Goal: Task Accomplishment & Management: Manage account settings

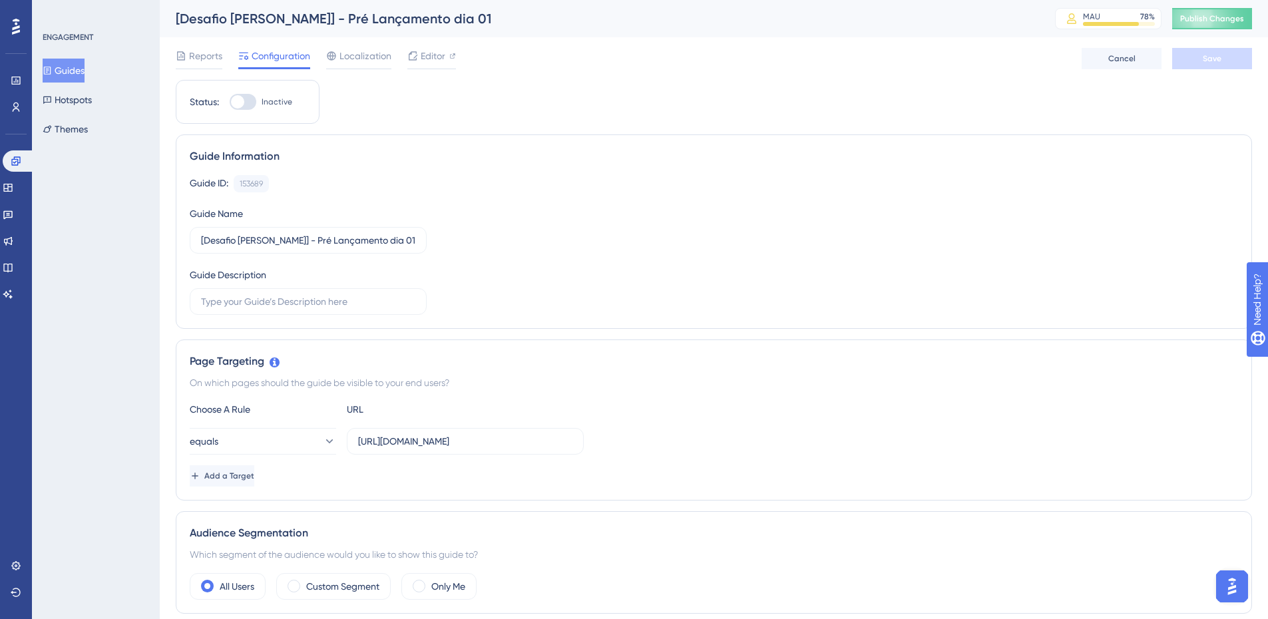
click at [77, 65] on button "Guides" at bounding box center [64, 71] width 42 height 24
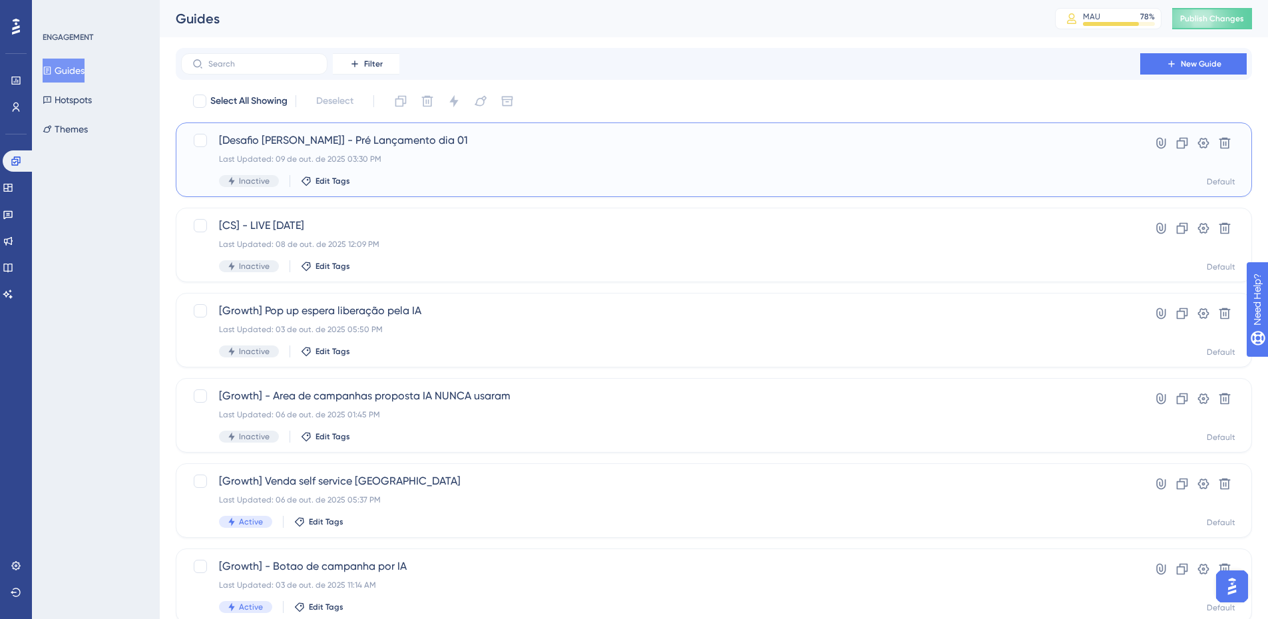
click at [611, 183] on div "Inactive Edit Tags" at bounding box center [660, 181] width 883 height 12
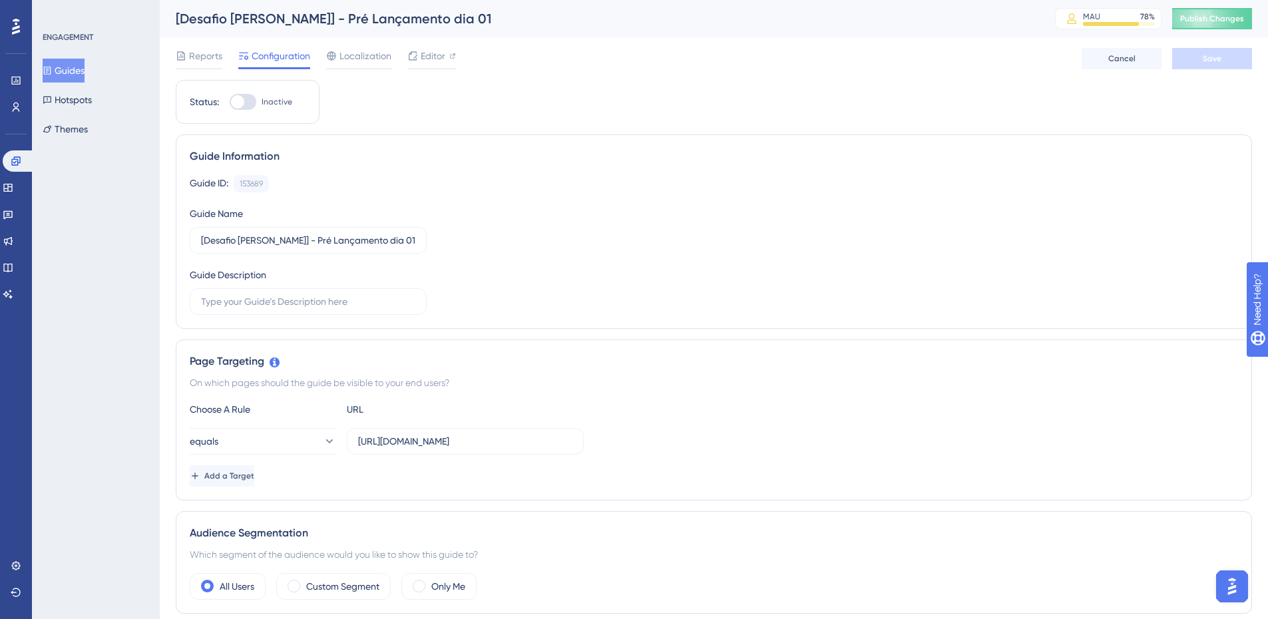
click at [63, 65] on button "Guides" at bounding box center [64, 71] width 42 height 24
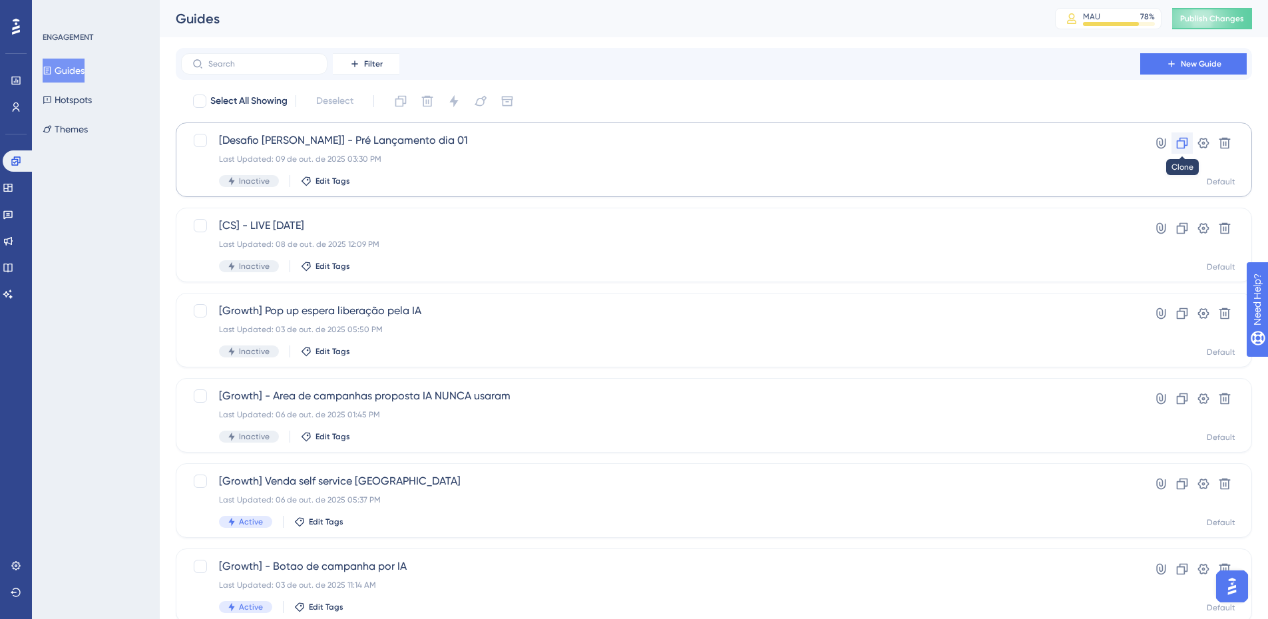
click at [1180, 142] on icon at bounding box center [1181, 142] width 13 height 13
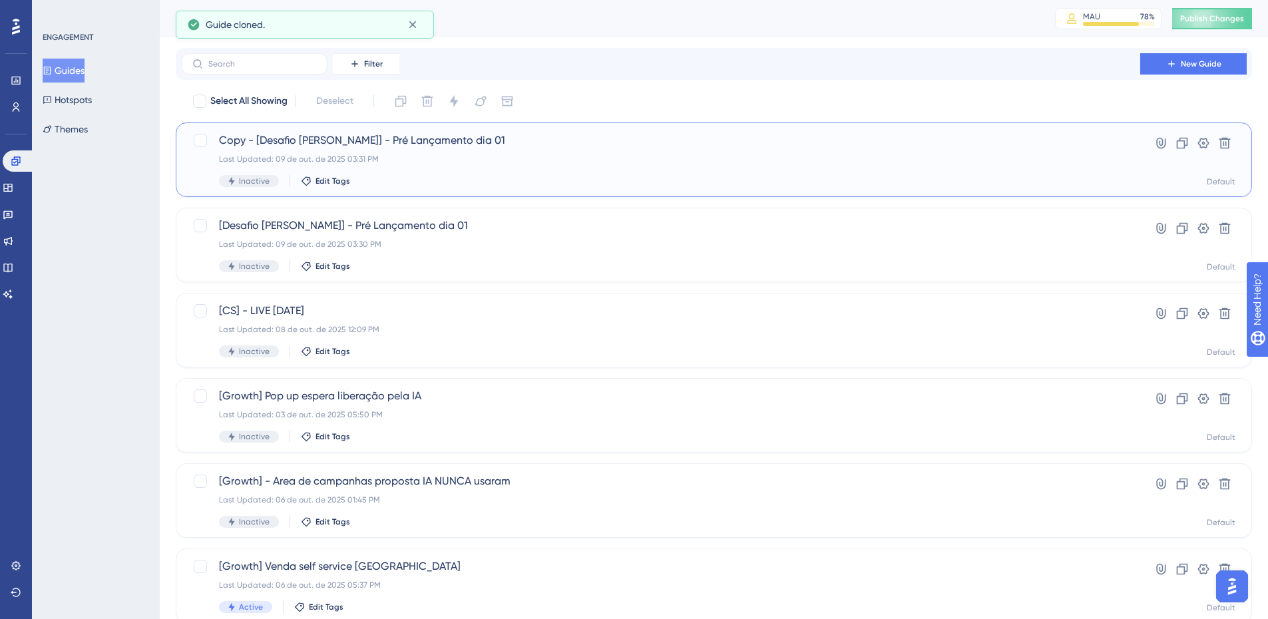
click at [574, 130] on div "Copy - [Desafio Dih Santana] - Pré Lançamento dia 01 Last Updated: 09 de out. d…" at bounding box center [714, 159] width 1076 height 75
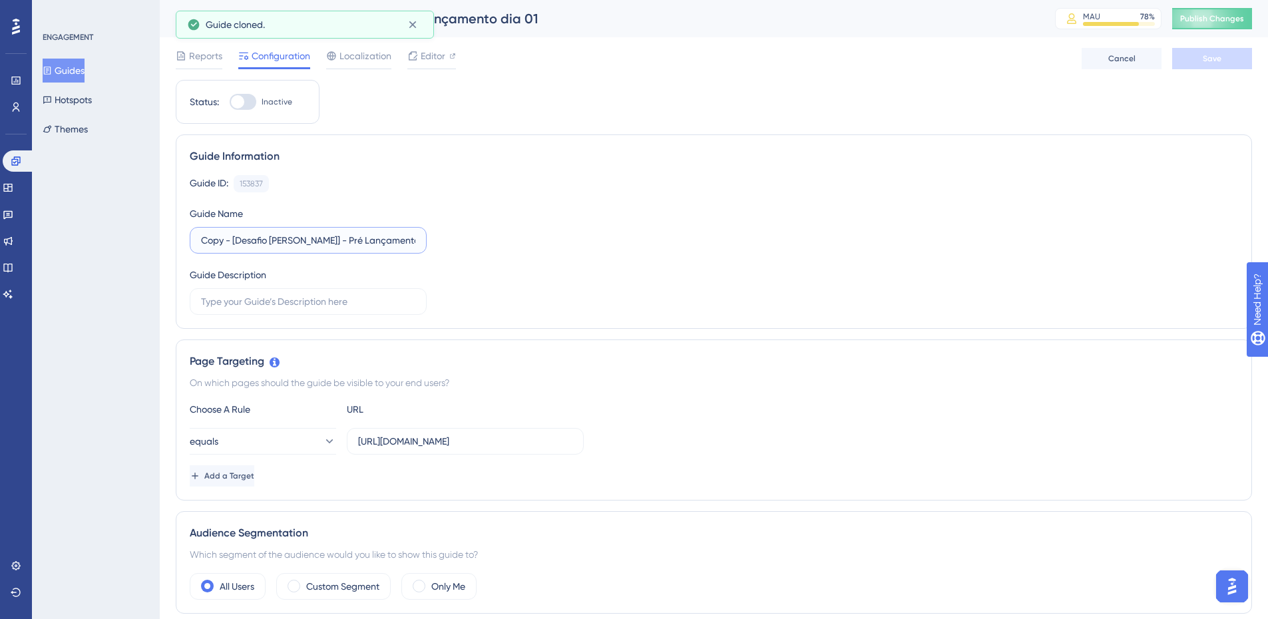
click at [227, 240] on input "Copy - [Desafio Dih Santana] - Pré Lançamento dia 01" at bounding box center [308, 240] width 214 height 15
drag, startPoint x: 233, startPoint y: 241, endPoint x: 156, endPoint y: 238, distance: 76.6
click at [398, 240] on input "[Desafio Dih Santana] - Pré Lançamento dia 01" at bounding box center [308, 240] width 214 height 15
type input "[Desafio Dih Santana] - Pré Lançamento dia 02"
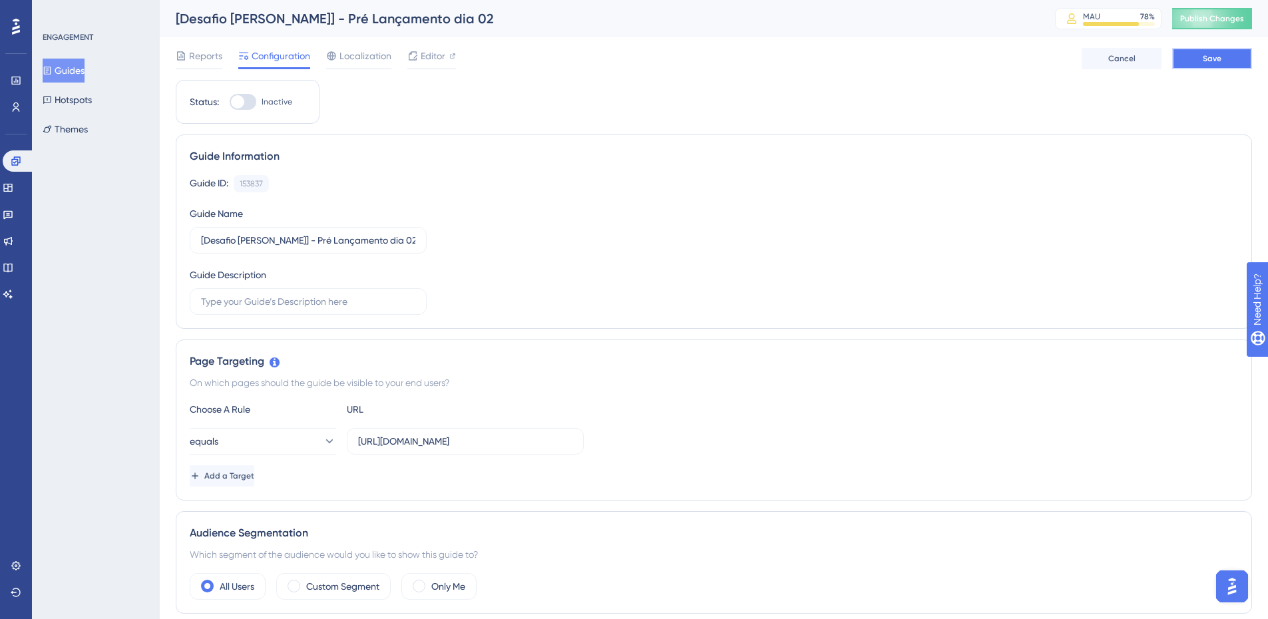
click at [1209, 66] on button "Save" at bounding box center [1212, 58] width 80 height 21
click at [448, 56] on div "Editor" at bounding box center [431, 56] width 49 height 16
click at [85, 65] on button "Guides" at bounding box center [64, 71] width 42 height 24
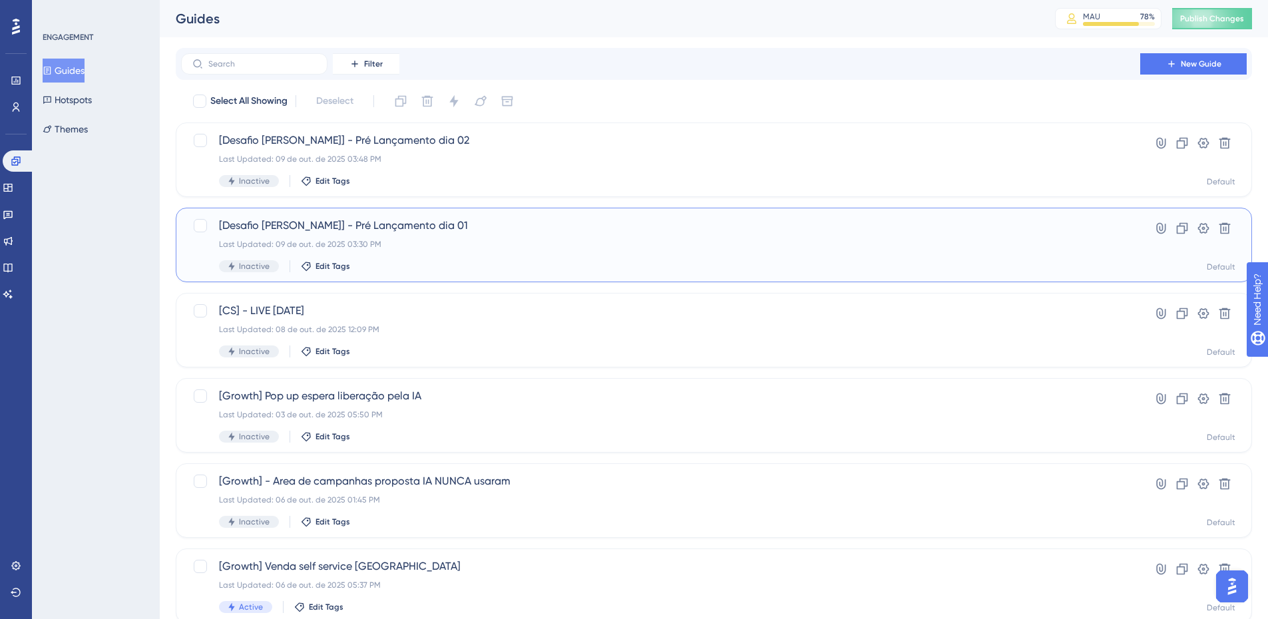
click at [454, 238] on div "[Desafio Dih Santana] - Pré Lançamento dia 01 Last Updated: 09 de out. de 2025 …" at bounding box center [660, 245] width 883 height 55
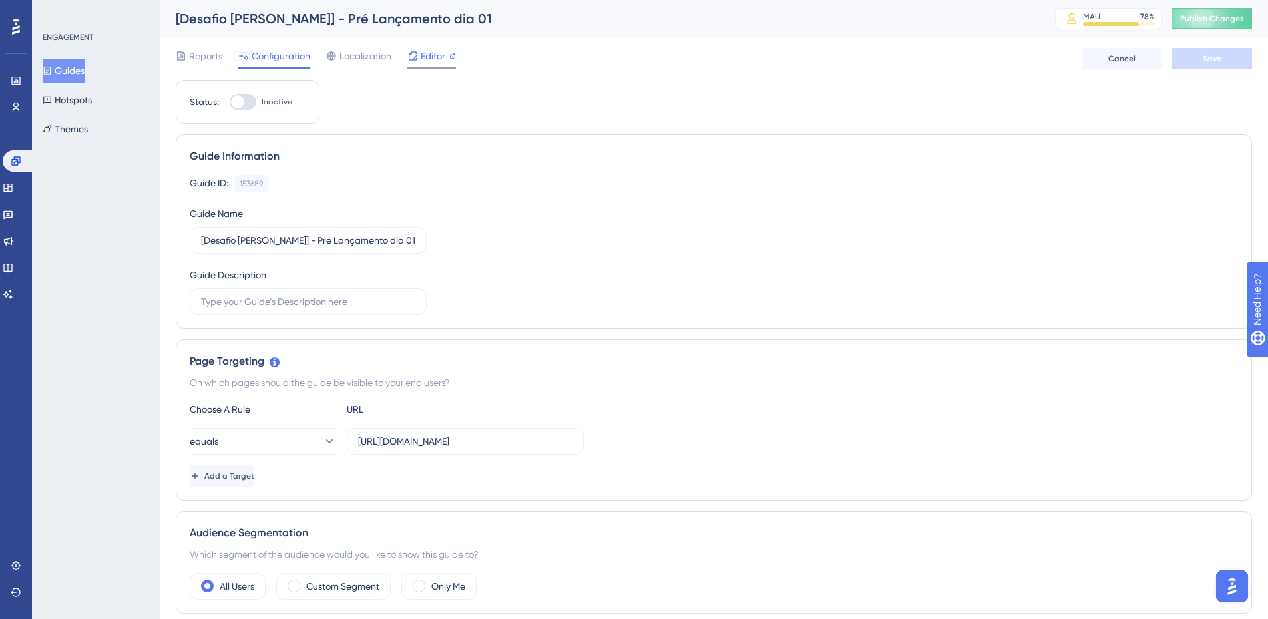
click at [426, 60] on span "Editor" at bounding box center [433, 56] width 25 height 16
click at [73, 69] on button "Guides" at bounding box center [64, 71] width 42 height 24
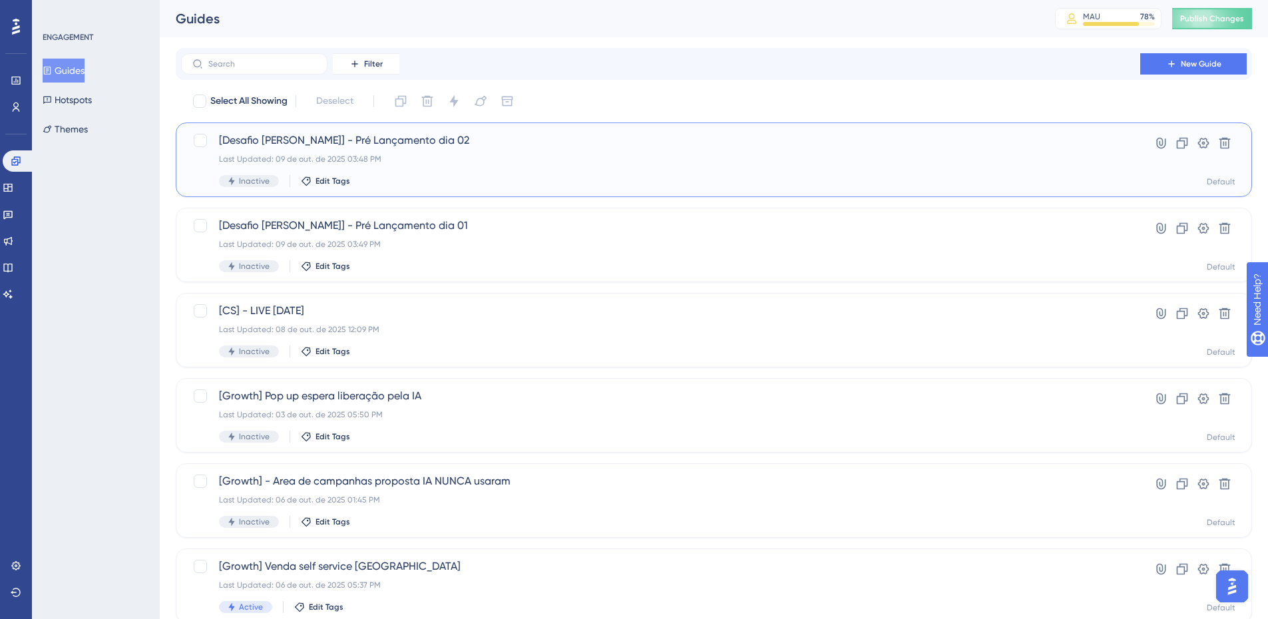
click at [506, 162] on div "Last Updated: 09 de out. de 2025 03:48 PM" at bounding box center [660, 159] width 883 height 11
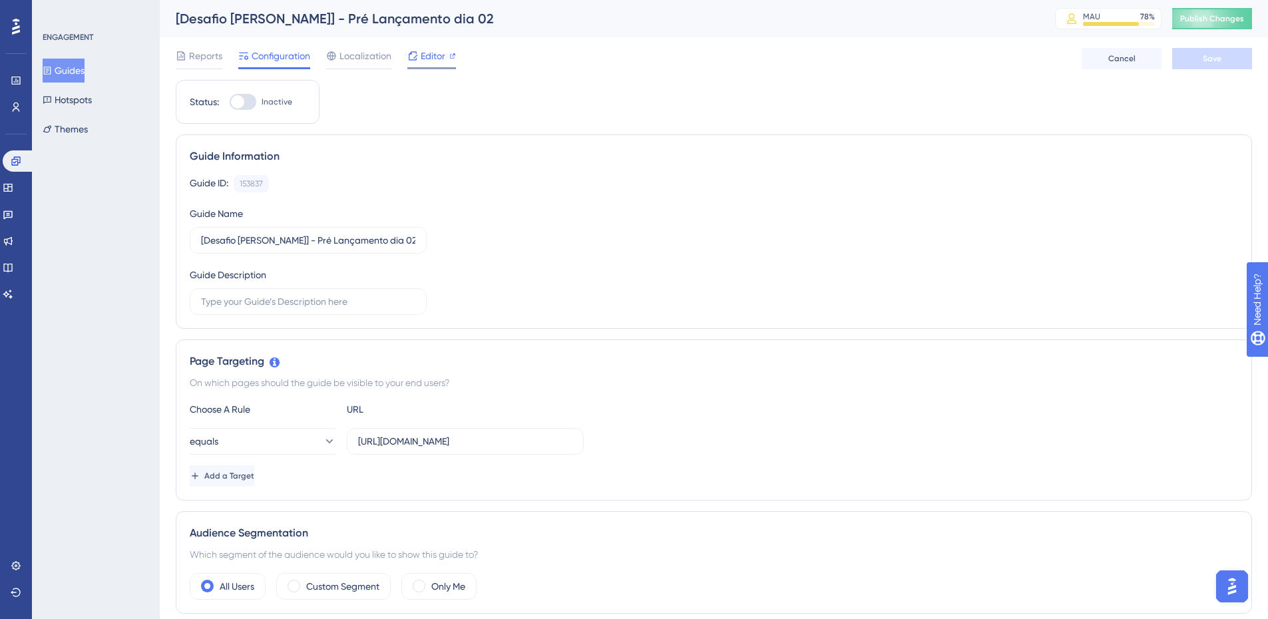
click at [430, 56] on span "Editor" at bounding box center [433, 56] width 25 height 16
click at [60, 66] on button "Guides" at bounding box center [64, 71] width 42 height 24
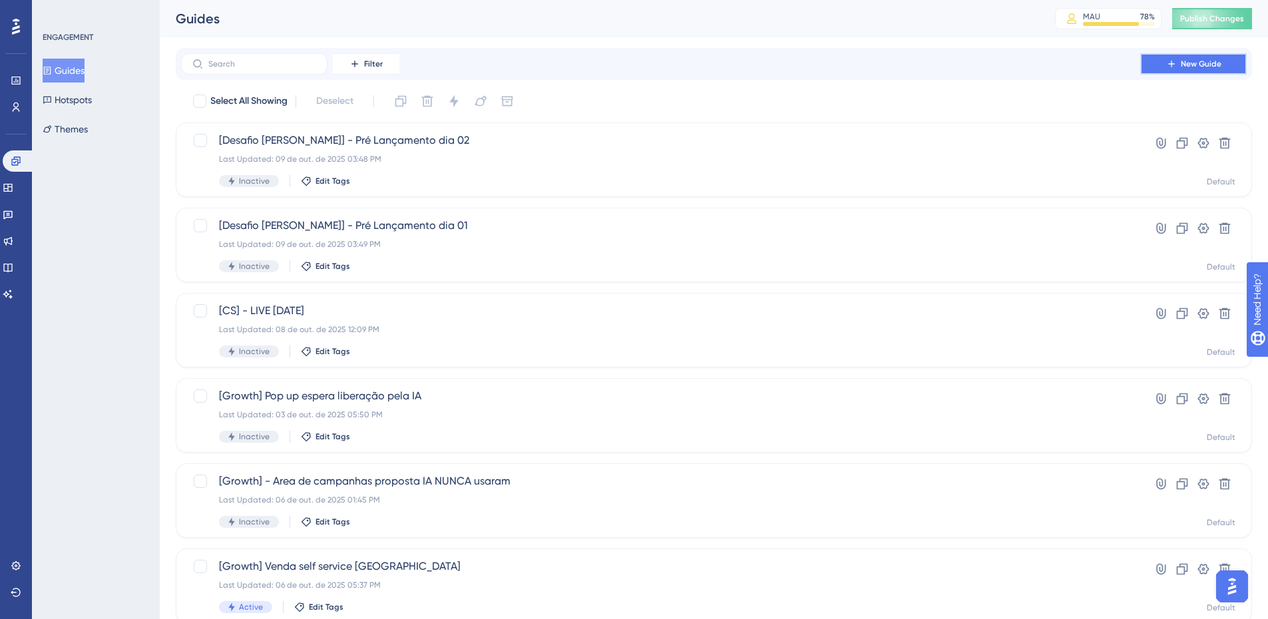
click at [1208, 71] on button "New Guide" at bounding box center [1193, 63] width 106 height 21
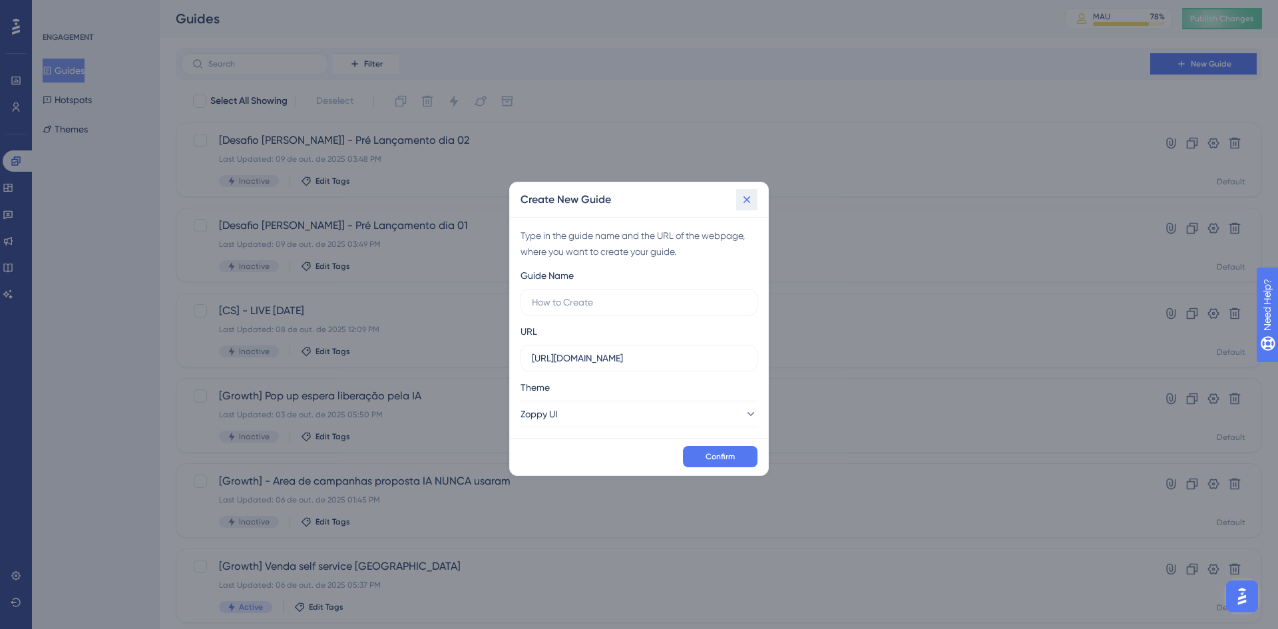
click at [745, 193] on icon at bounding box center [746, 199] width 13 height 13
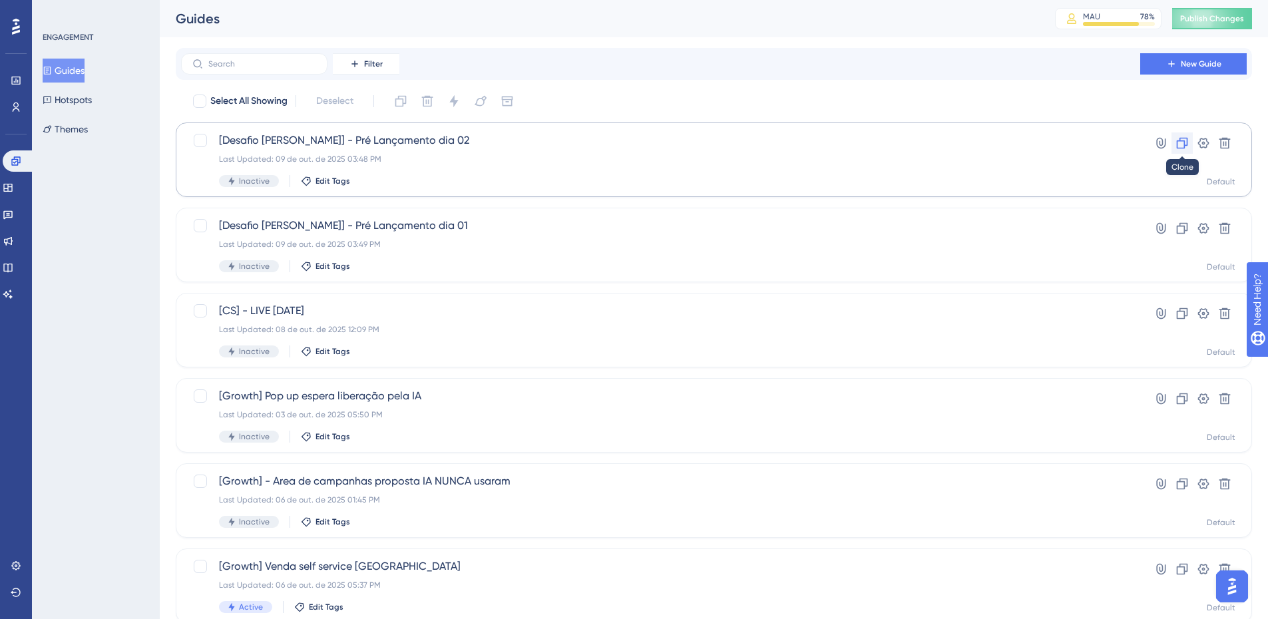
click at [1186, 140] on icon at bounding box center [1181, 142] width 13 height 13
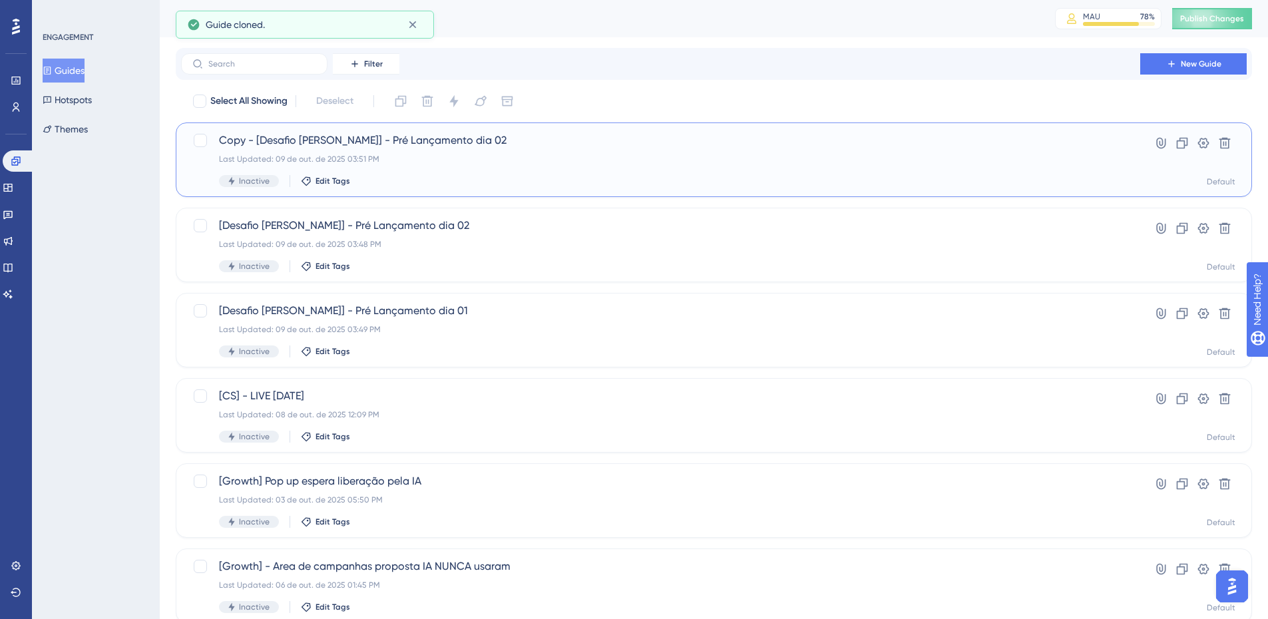
click at [634, 161] on div "Last Updated: 09 de out. de 2025 03:51 PM" at bounding box center [660, 159] width 883 height 11
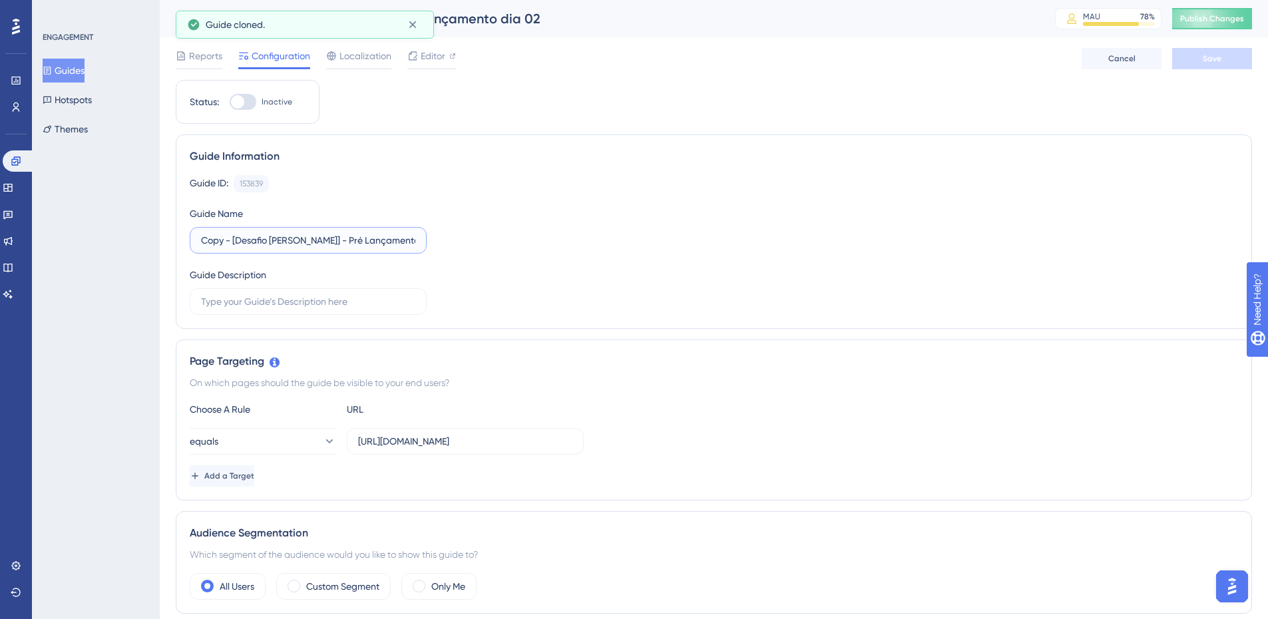
drag, startPoint x: 234, startPoint y: 242, endPoint x: 173, endPoint y: 249, distance: 61.0
click at [417, 240] on label "[Desafio Dih Santana] - Pré Lançamento dia 02" at bounding box center [308, 240] width 237 height 27
click at [415, 240] on input "[Desafio Dih Santana] - Pré Lançamento dia 02" at bounding box center [308, 240] width 214 height 15
click at [417, 241] on label "[Desafio Dih Santana] - Pré Lançamento dia 02" at bounding box center [308, 240] width 237 height 27
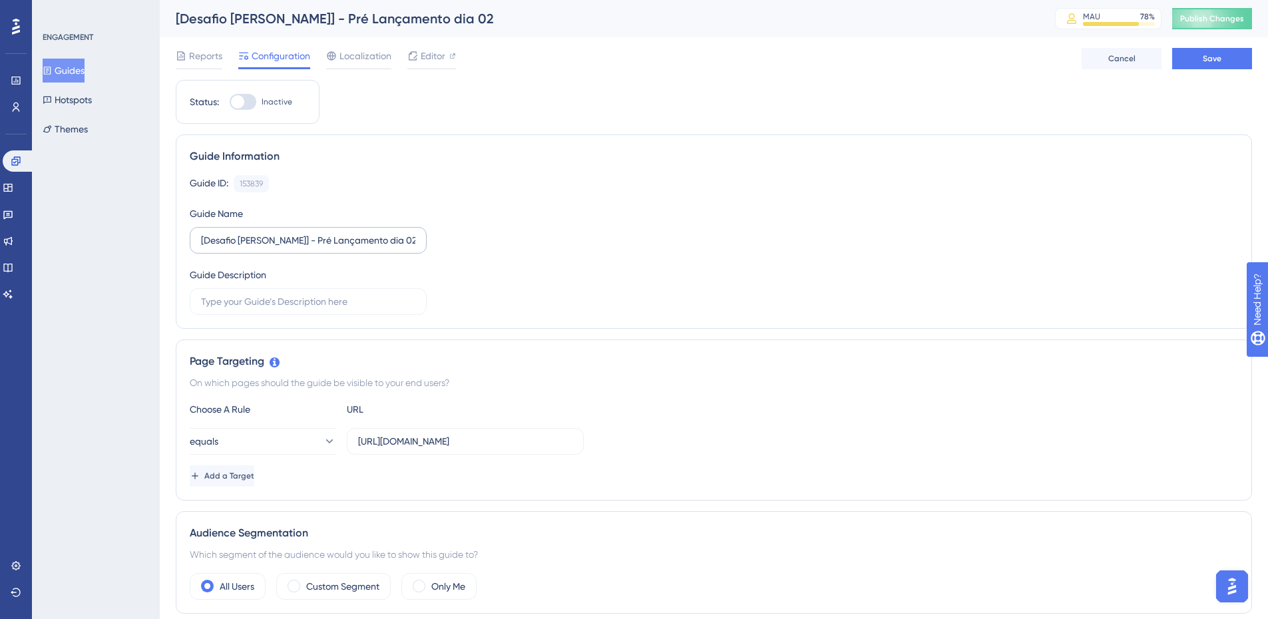
click at [415, 241] on input "[Desafio Dih Santana] - Pré Lançamento dia 02" at bounding box center [308, 240] width 214 height 15
click at [405, 241] on input "[Desafio Dih Santana] - Pré Lançamento dia 02" at bounding box center [308, 240] width 214 height 15
type input "[Desafio Dih Santana] - Pré Lançamento dia 03"
click at [814, 145] on div "Guide Information Guide ID: 153839 Copy Guide Name [Desafio Dih Santana] - Pré …" at bounding box center [714, 231] width 1076 height 194
click at [1206, 53] on span "Save" at bounding box center [1211, 58] width 19 height 11
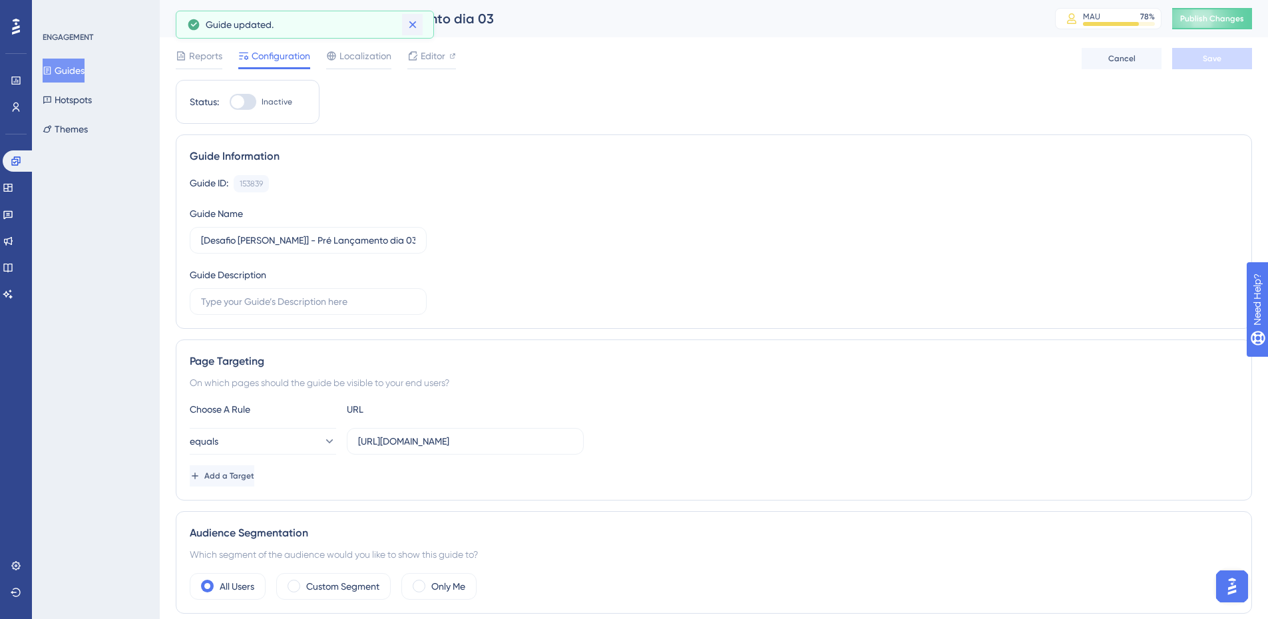
click at [417, 23] on icon at bounding box center [412, 24] width 13 height 13
click at [449, 53] on div at bounding box center [452, 56] width 7 height 16
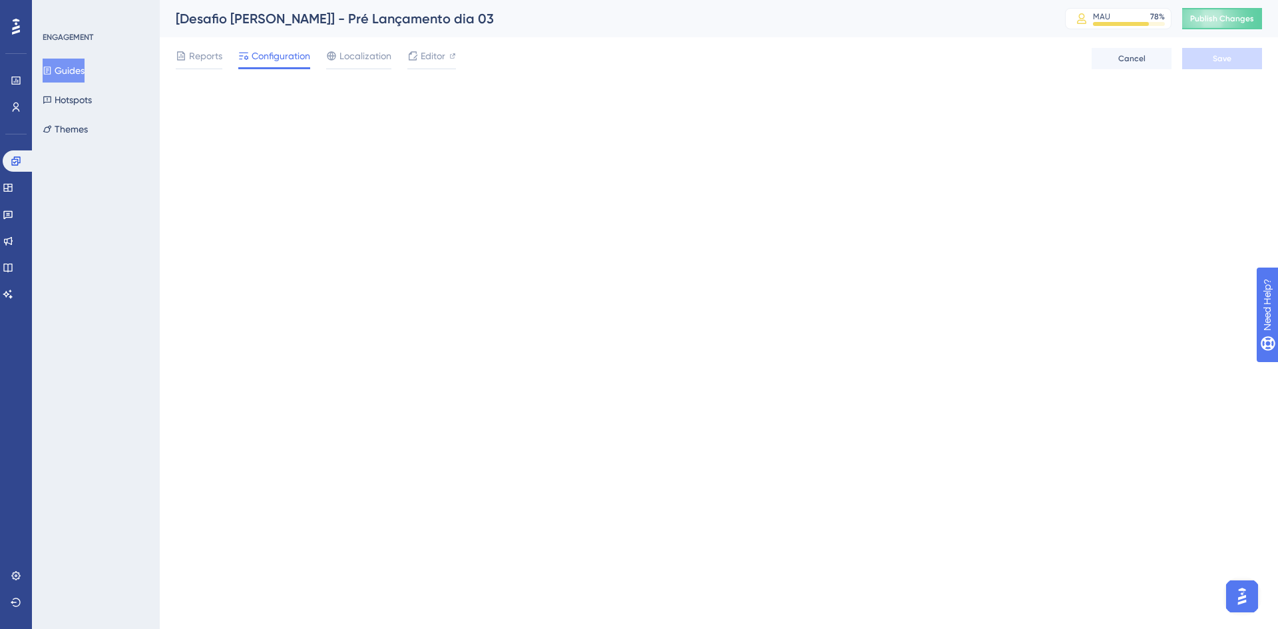
click at [83, 77] on button "Guides" at bounding box center [64, 71] width 42 height 24
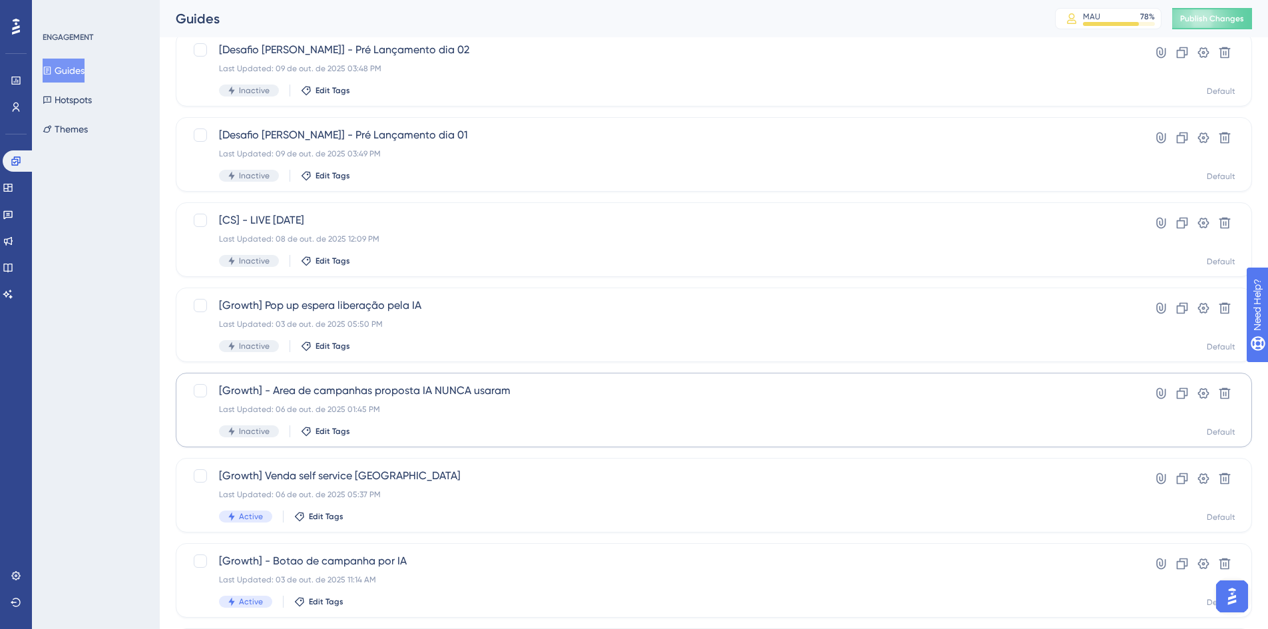
scroll to position [200, 0]
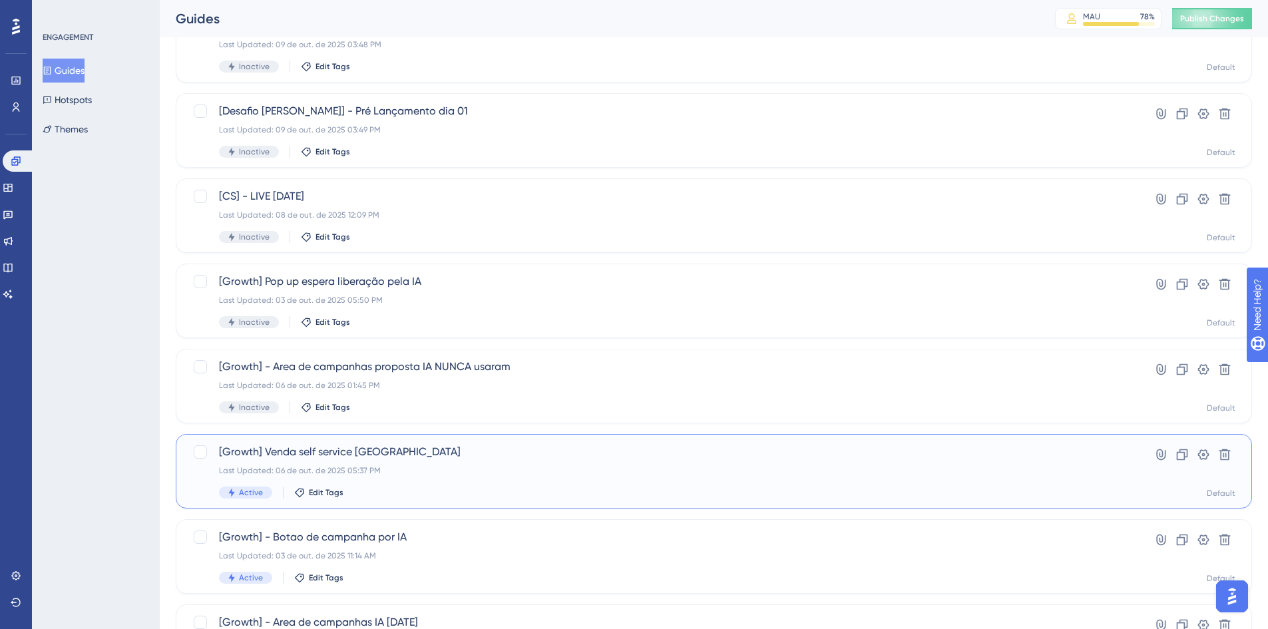
click at [429, 445] on span "[Growth] Venda self service IA" at bounding box center [660, 452] width 883 height 16
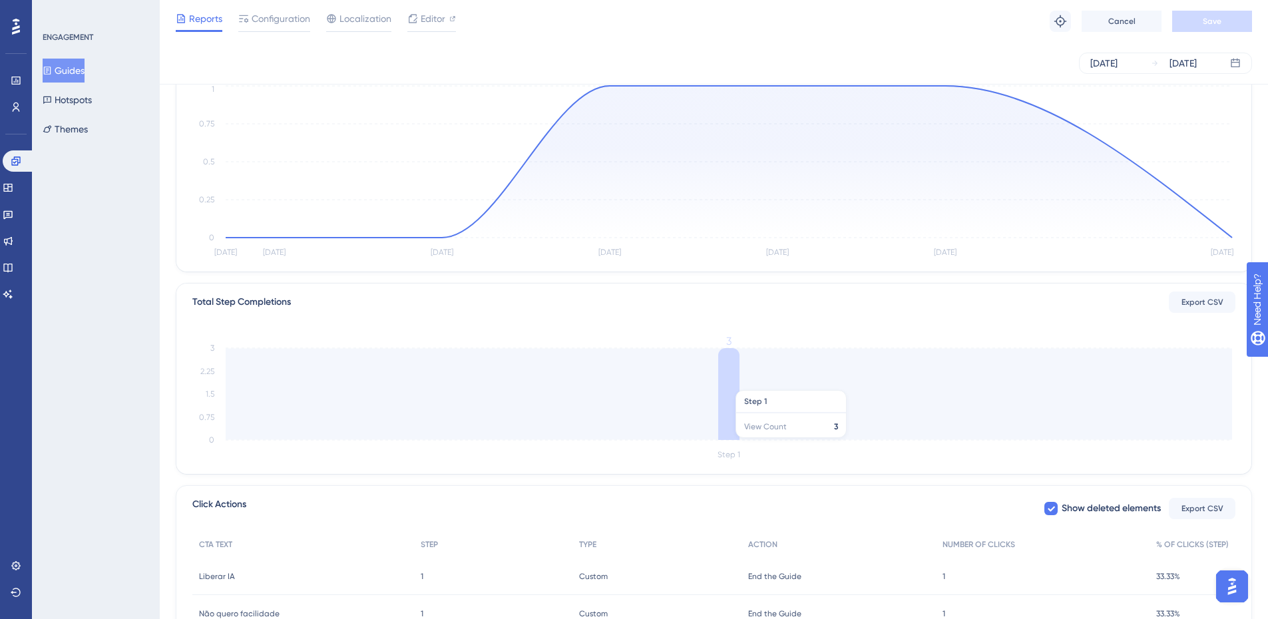
scroll to position [224, 0]
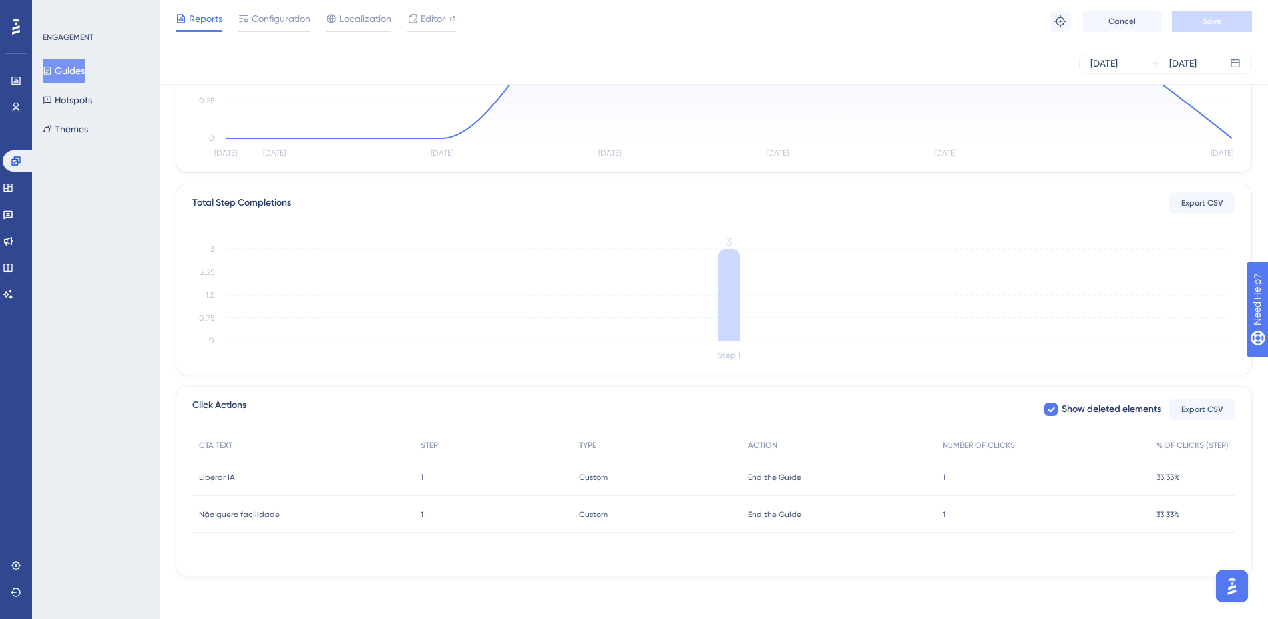
click at [947, 479] on div "1 1" at bounding box center [1043, 476] width 214 height 37
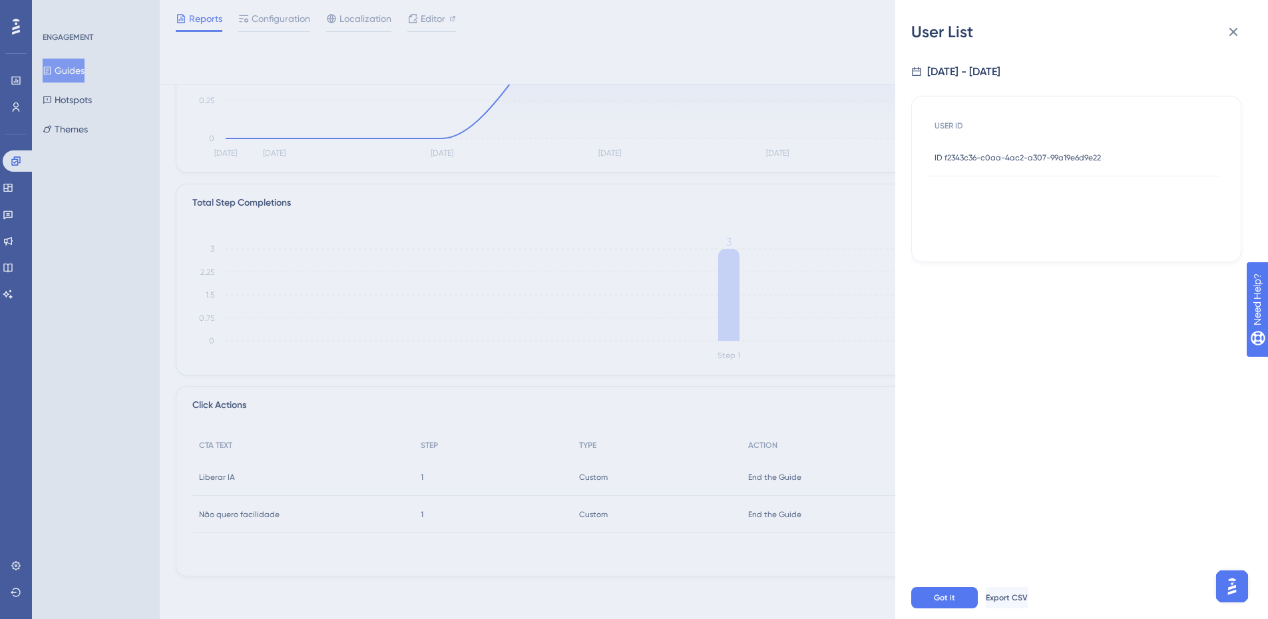
click at [1030, 158] on span "ID f2343c36-c0aa-4ac2-a307-99a19e6d9e22" at bounding box center [1017, 157] width 166 height 11
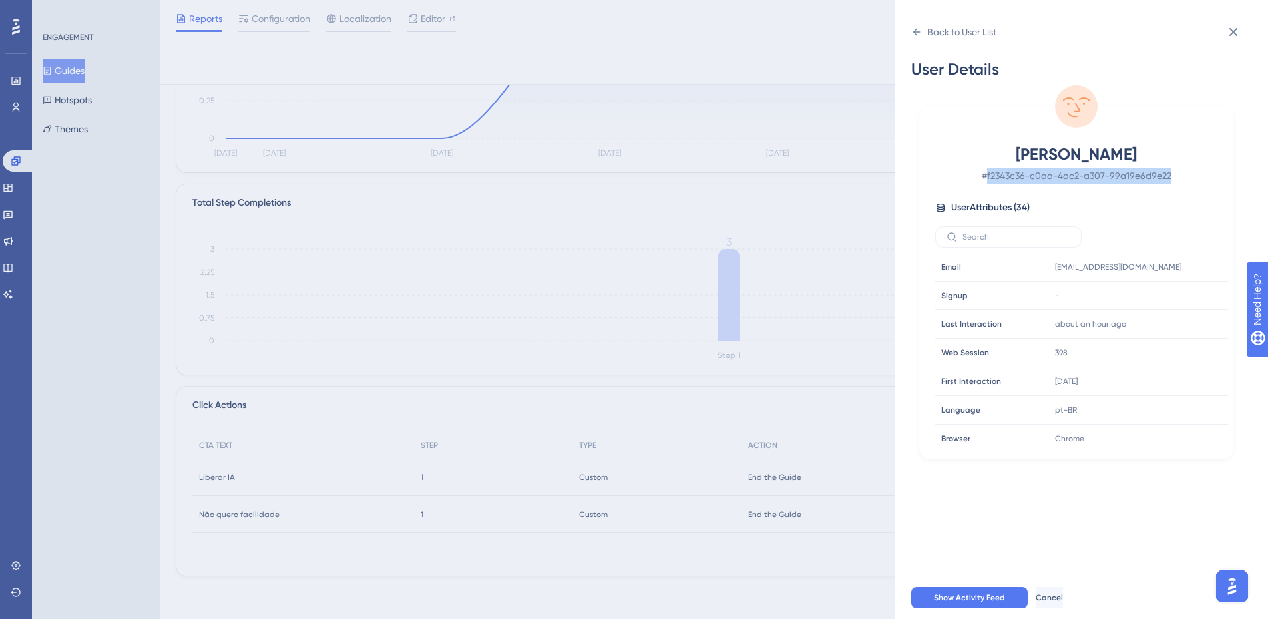
drag, startPoint x: 1185, startPoint y: 180, endPoint x: 985, endPoint y: 175, distance: 199.7
click at [985, 175] on span "# f2343c36-c0aa-4ac2-a307-99a19e6d9e22" at bounding box center [1076, 176] width 234 height 16
copy span "f2343c36-c0aa-4ac2-a307-99a19e6d9e22"
click at [458, 180] on div "Back to User List User Details Rodolfo Carvalho de Oliveira # f2343c36-c0aa-4ac…" at bounding box center [634, 309] width 1268 height 619
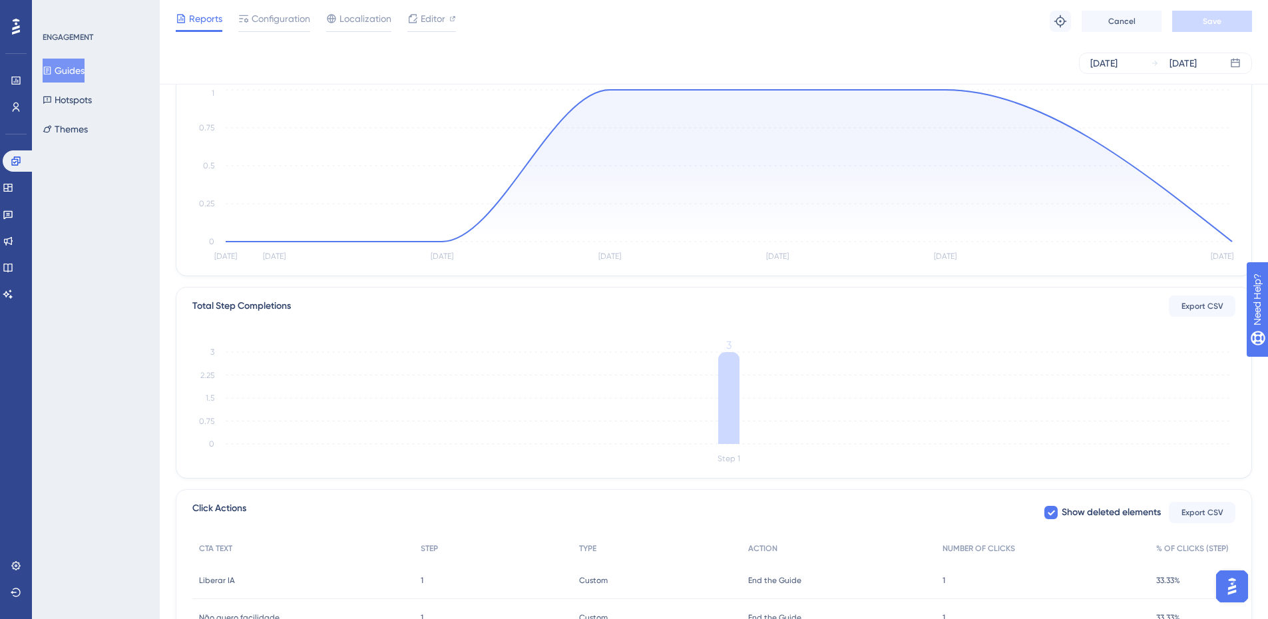
scroll to position [0, 0]
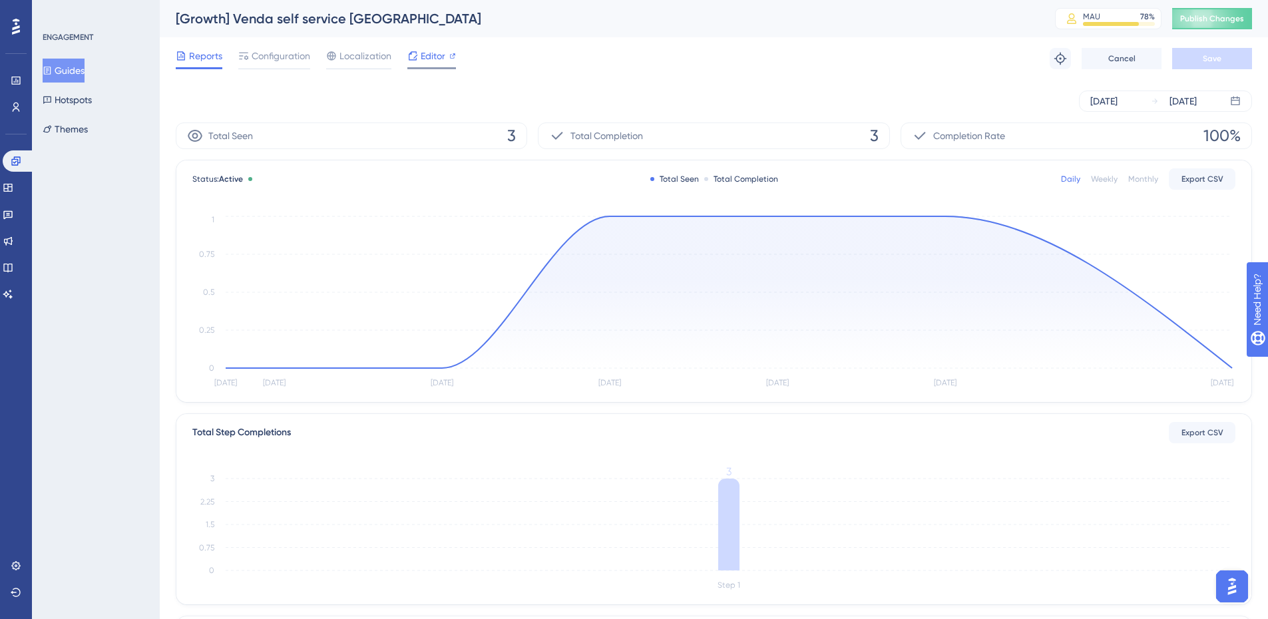
click at [430, 65] on div "Editor" at bounding box center [431, 58] width 49 height 21
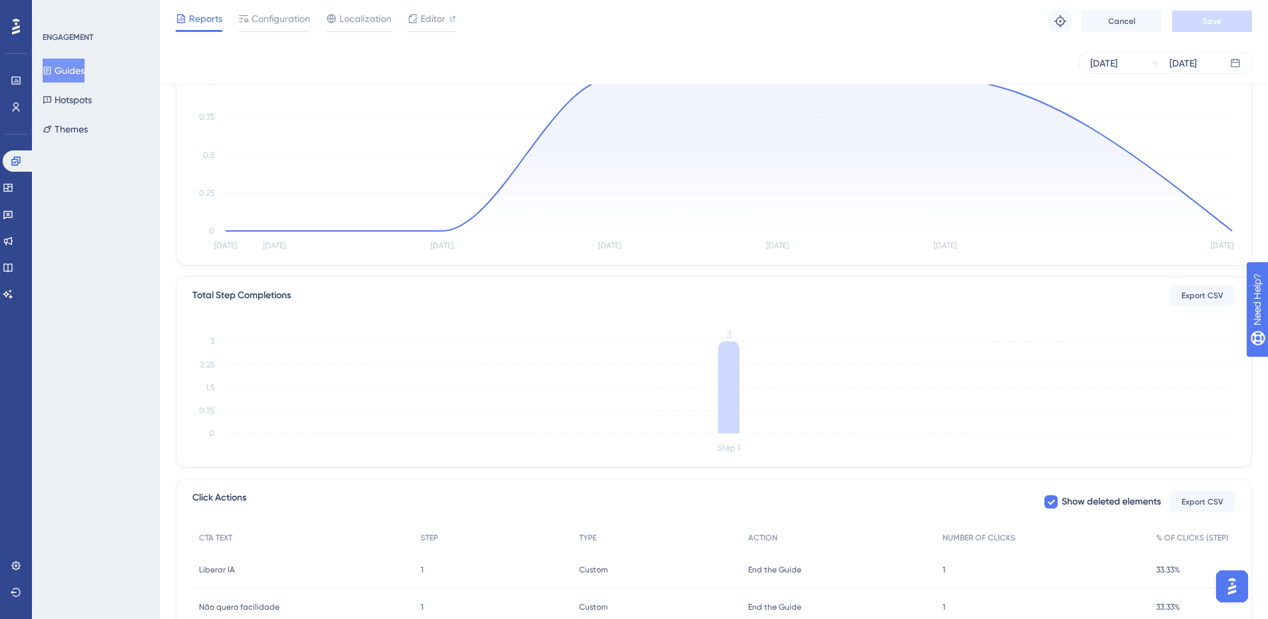
scroll to position [224, 0]
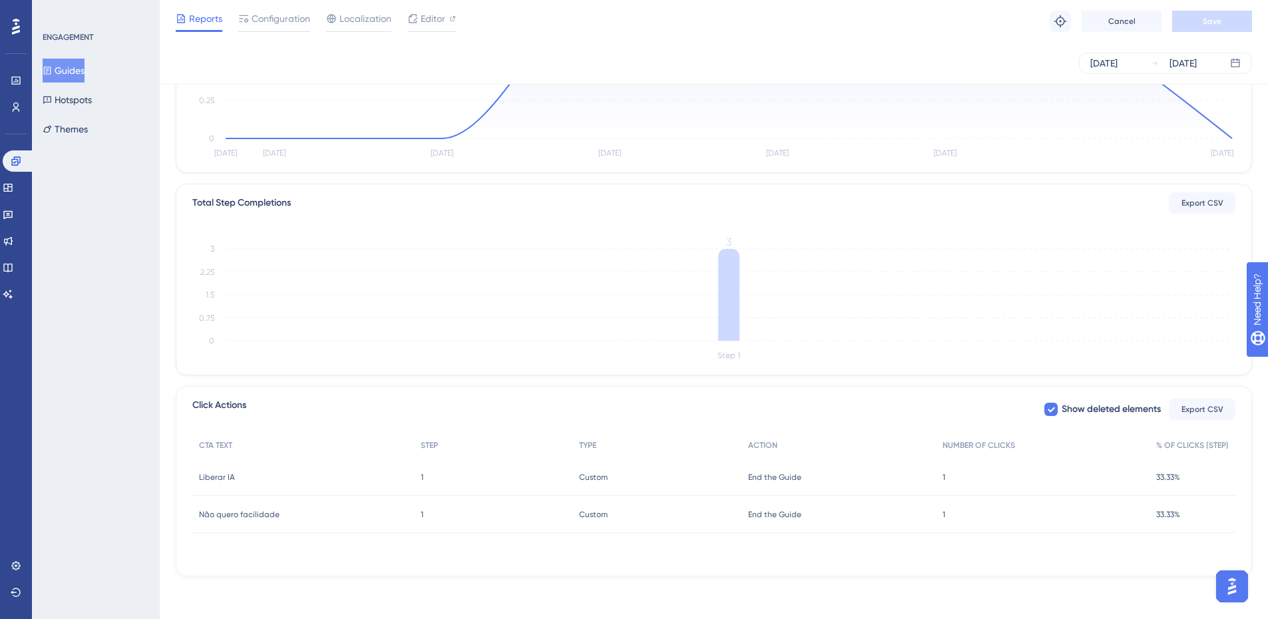
click at [942, 475] on span "1" at bounding box center [943, 477] width 3 height 11
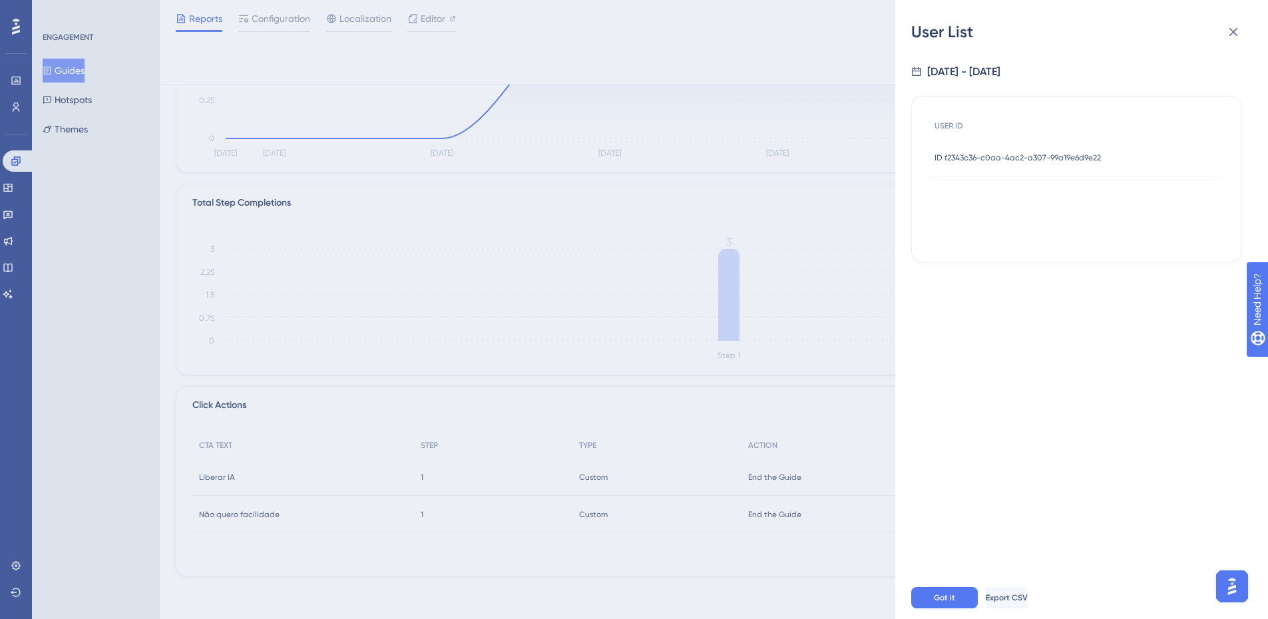
click at [1029, 162] on span "ID f2343c36-c0aa-4ac2-a307-99a19e6d9e22" at bounding box center [1017, 157] width 166 height 11
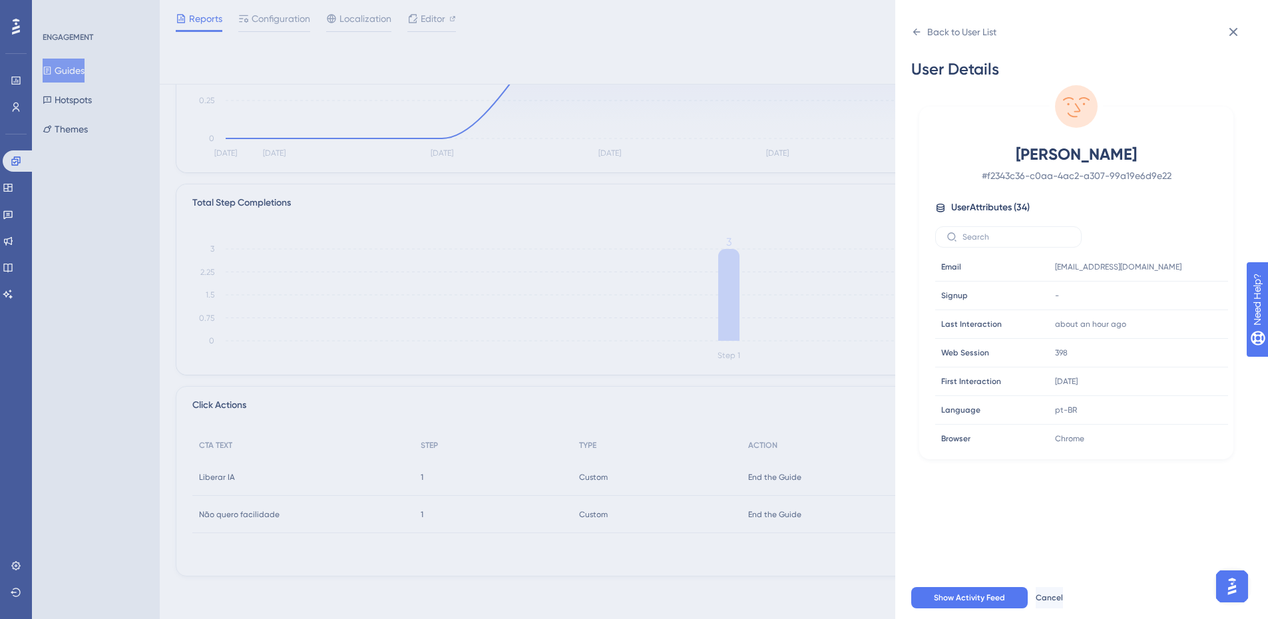
click at [992, 162] on span "Rodolfo Carvalho de Oliveira" at bounding box center [1076, 154] width 234 height 21
copy span "Rodolfo"
click at [566, 321] on div "Back to User List User Details Rodolfo Carvalho de Oliveira # f2343c36-c0aa-4ac…" at bounding box center [634, 309] width 1268 height 619
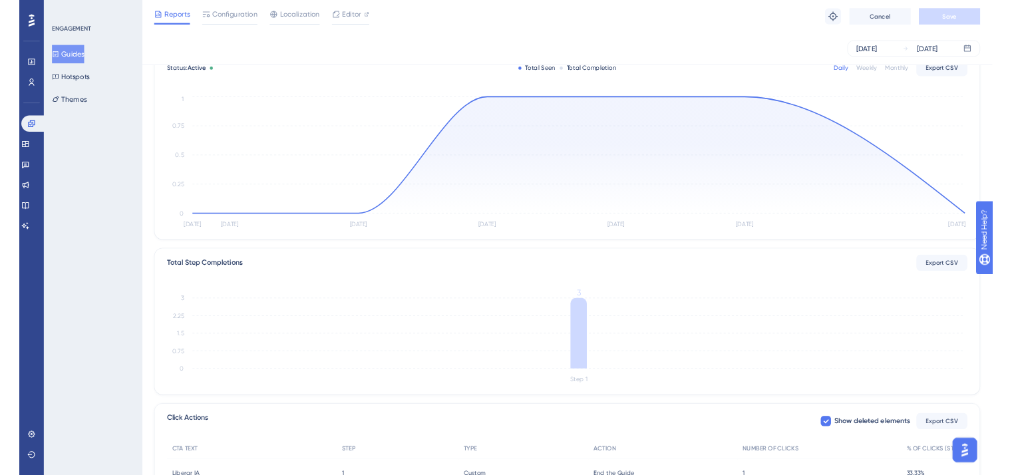
scroll to position [0, 0]
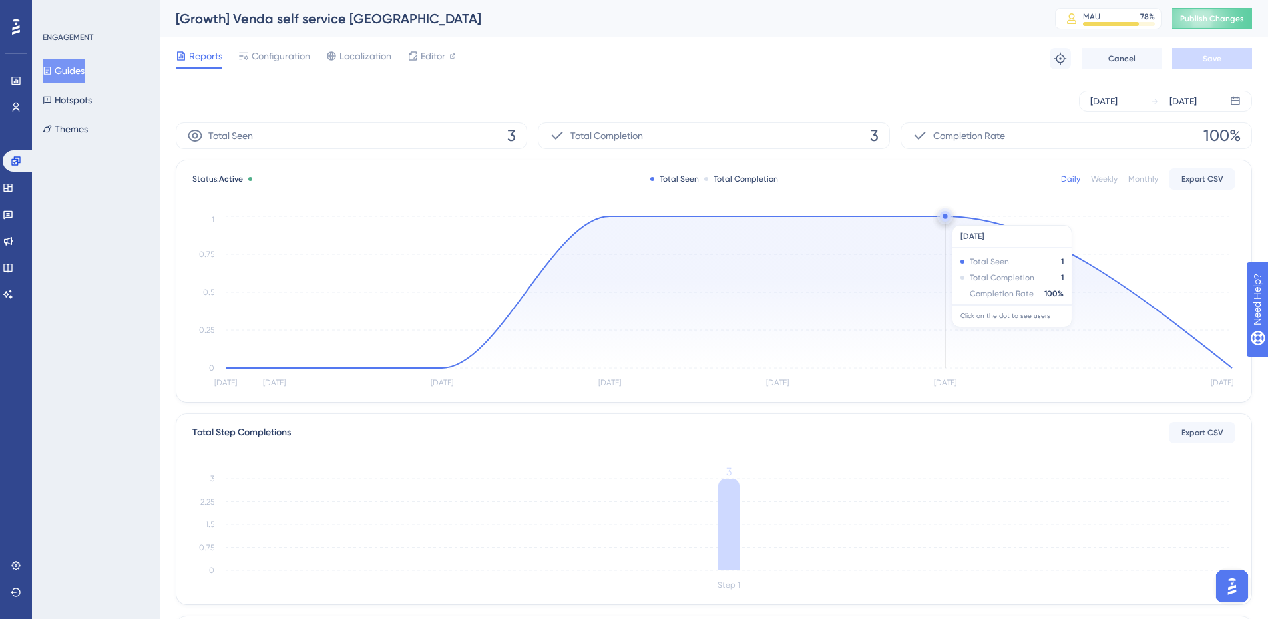
click at [943, 218] on circle at bounding box center [945, 216] width 11 height 11
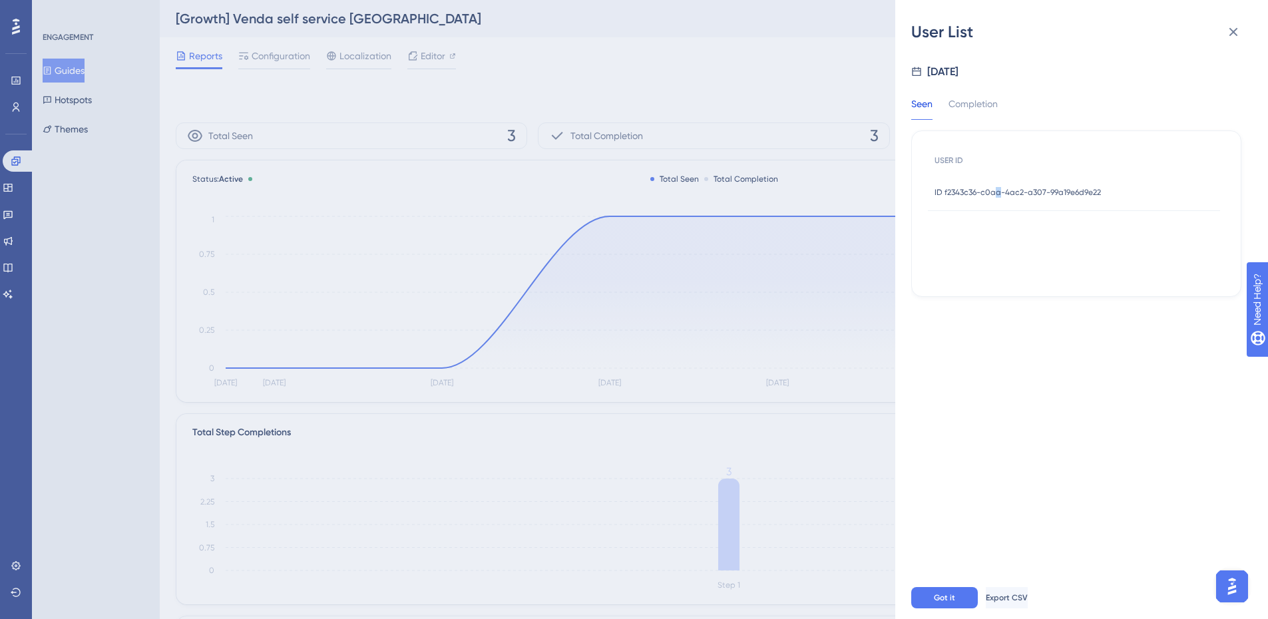
click at [998, 179] on div "ID f2343c36-c0aa-4ac2-a307-99a19e6d9e22 ID f2343c36-c0aa-4ac2-a307-99a19e6d9e22" at bounding box center [1017, 192] width 166 height 37
click at [1005, 187] on span "ID f2343c36-c0aa-4ac2-a307-99a19e6d9e22" at bounding box center [1017, 192] width 166 height 11
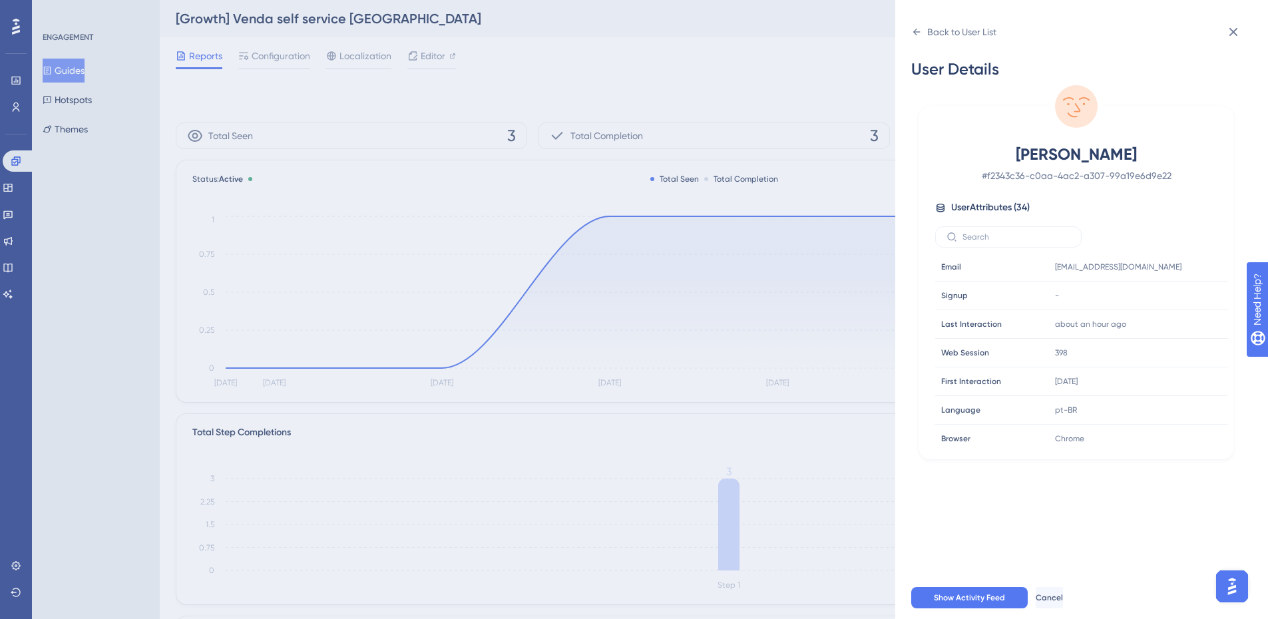
click at [1008, 190] on div "Rodolfo Carvalho de Oliveira # f2343c36-c0aa-4ac2-a307-99a19e6d9e22 User Attrib…" at bounding box center [1075, 296] width 303 height 305
click at [919, 33] on icon at bounding box center [916, 32] width 11 height 11
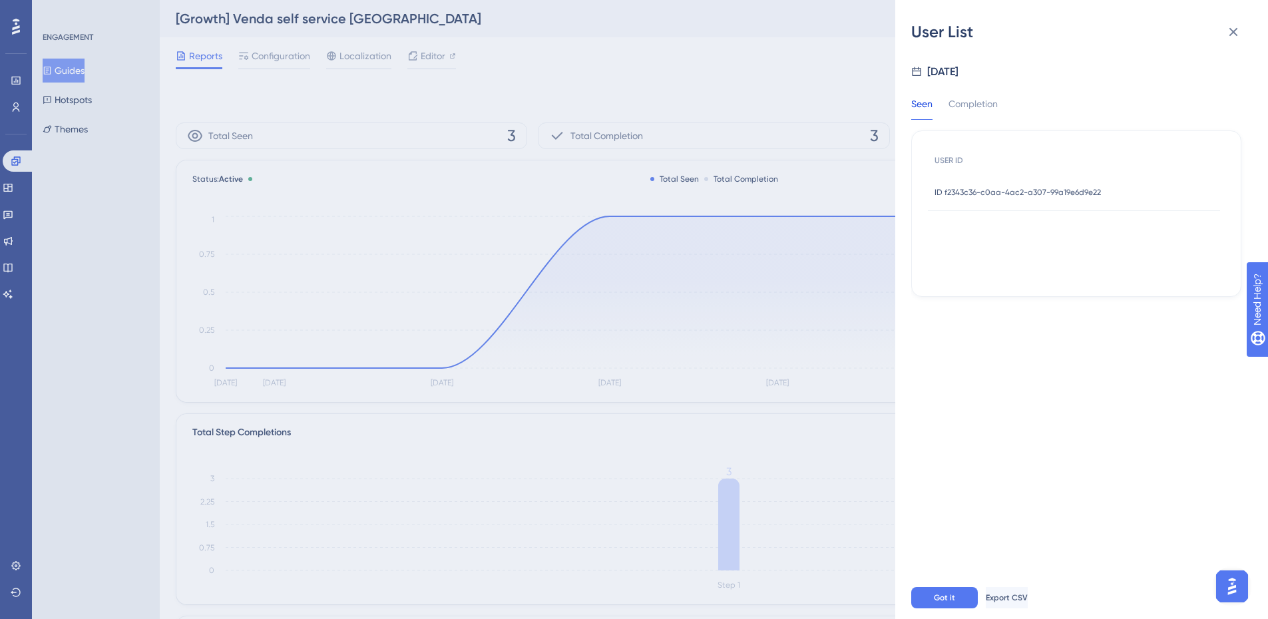
click at [780, 124] on div "User List Oct 8, 2025 Seen Completion USER ID ID f2343c36-c0aa-4ac2-a307-99a19e…" at bounding box center [634, 309] width 1268 height 619
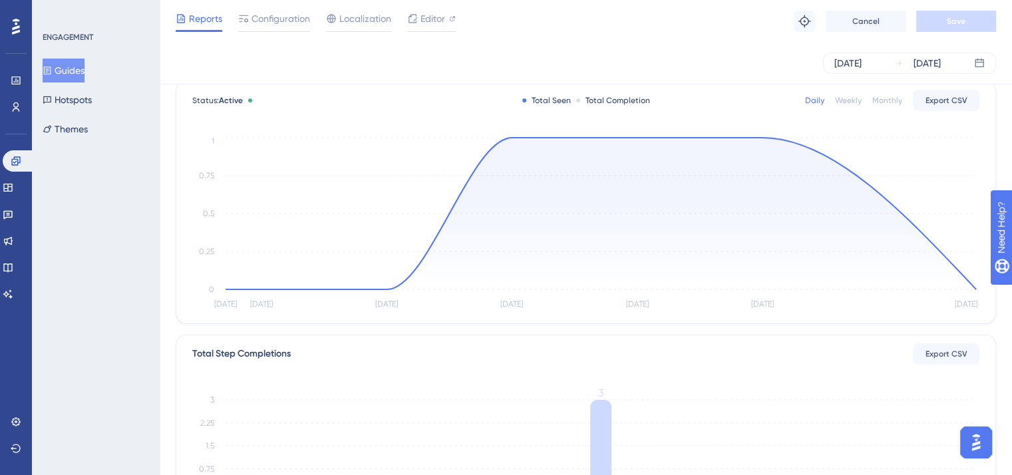
scroll to position [68, 0]
